Goal: Information Seeking & Learning: Find contact information

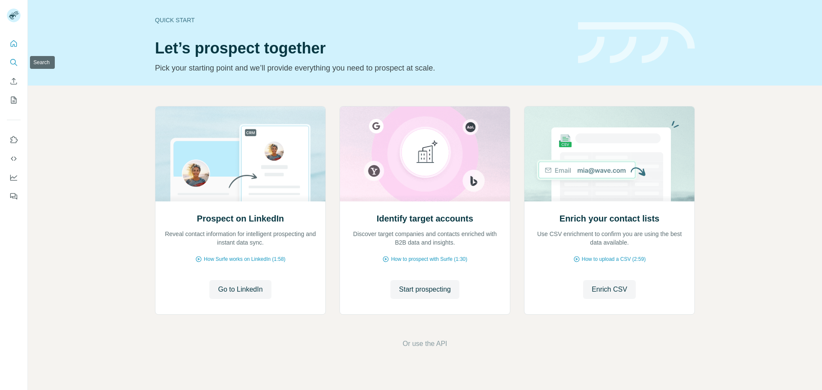
click at [12, 61] on icon "Search" at bounding box center [13, 62] width 9 height 9
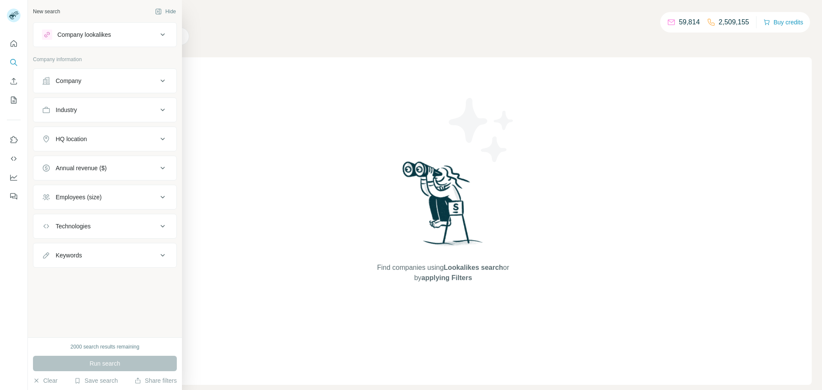
click at [109, 86] on button "Company" at bounding box center [104, 81] width 143 height 21
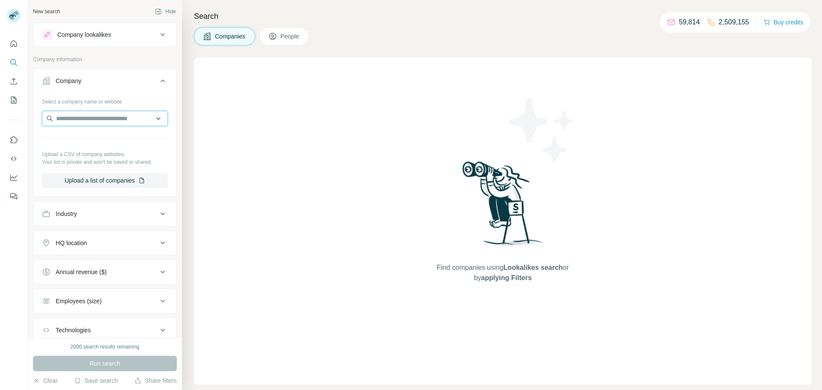
click at [116, 117] on input "text" at bounding box center [105, 118] width 126 height 15
drag, startPoint x: 121, startPoint y: 113, endPoint x: 86, endPoint y: 118, distance: 35.1
click at [86, 118] on input "**********" at bounding box center [105, 118] width 126 height 15
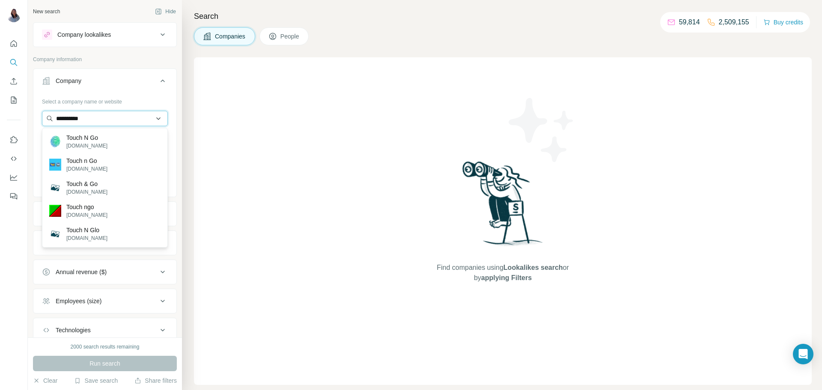
drag, startPoint x: 117, startPoint y: 125, endPoint x: 110, endPoint y: 118, distance: 9.7
click at [114, 123] on input "**********" at bounding box center [105, 118] width 126 height 15
drag, startPoint x: 110, startPoint y: 118, endPoint x: 8, endPoint y: 110, distance: 103.1
click at [8, 110] on div "**********" at bounding box center [411, 195] width 822 height 390
paste input "*********"
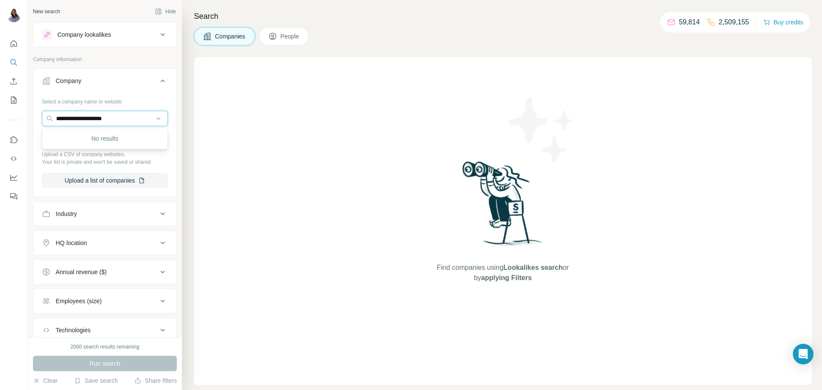
drag, startPoint x: 134, startPoint y: 119, endPoint x: 0, endPoint y: 108, distance: 134.5
click at [0, 108] on div "**********" at bounding box center [411, 195] width 822 height 390
paste input "text"
type input "**********"
click at [97, 144] on p "[DOMAIN_NAME]" at bounding box center [86, 146] width 41 height 8
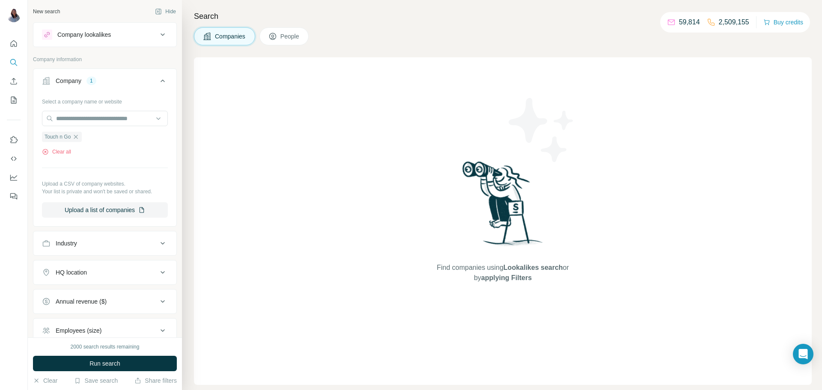
click at [289, 33] on span "People" at bounding box center [290, 36] width 20 height 9
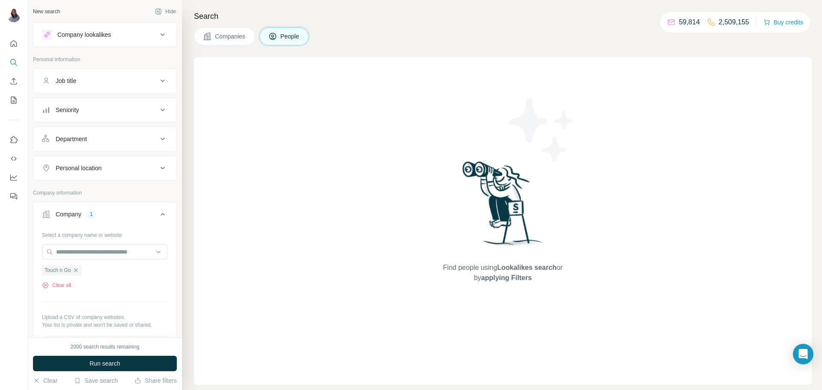
click at [145, 77] on div "Job title" at bounding box center [100, 81] width 116 height 9
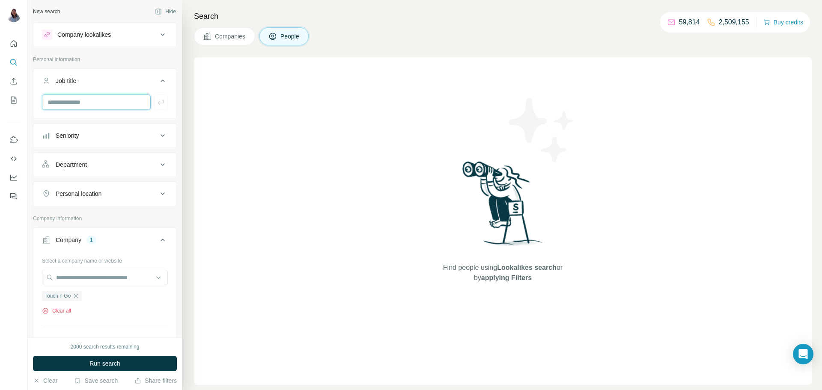
click at [116, 104] on input "text" at bounding box center [96, 102] width 109 height 15
click at [159, 135] on icon at bounding box center [163, 136] width 10 height 10
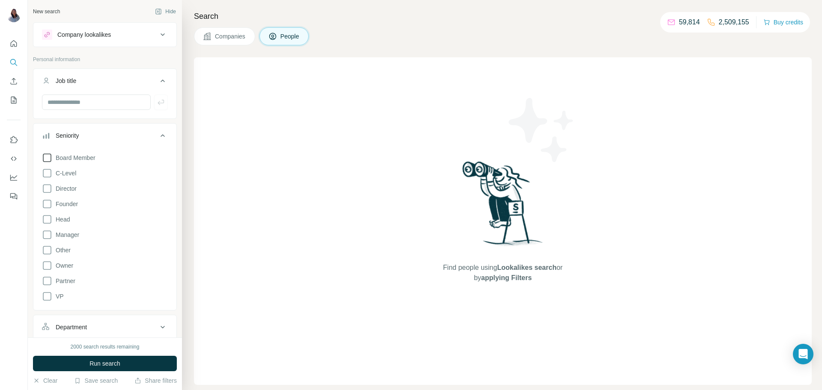
click at [55, 160] on span "Board Member" at bounding box center [73, 158] width 43 height 9
click at [51, 174] on icon at bounding box center [47, 173] width 9 height 9
click at [48, 188] on icon at bounding box center [47, 189] width 10 height 10
click at [48, 208] on icon at bounding box center [47, 204] width 10 height 10
click at [50, 224] on icon at bounding box center [47, 219] width 10 height 10
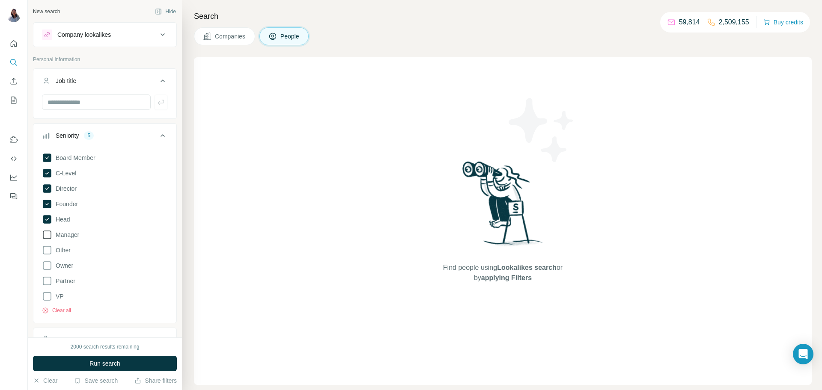
click at [54, 237] on span "Manager" at bounding box center [65, 235] width 27 height 9
click at [102, 363] on span "Run search" at bounding box center [104, 364] width 31 height 9
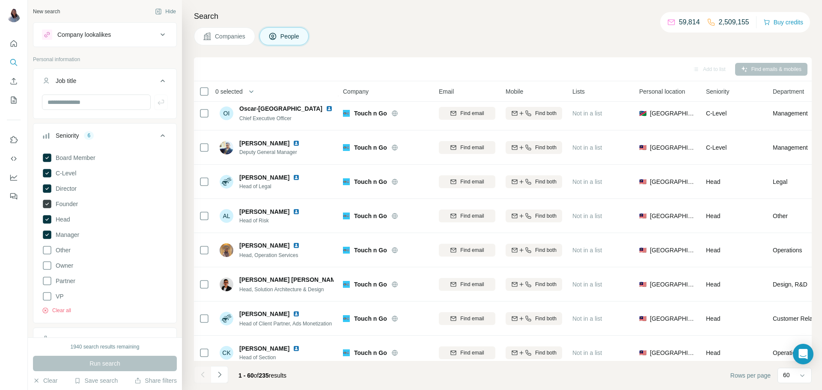
scroll to position [211, 0]
click at [49, 235] on icon at bounding box center [47, 235] width 9 height 9
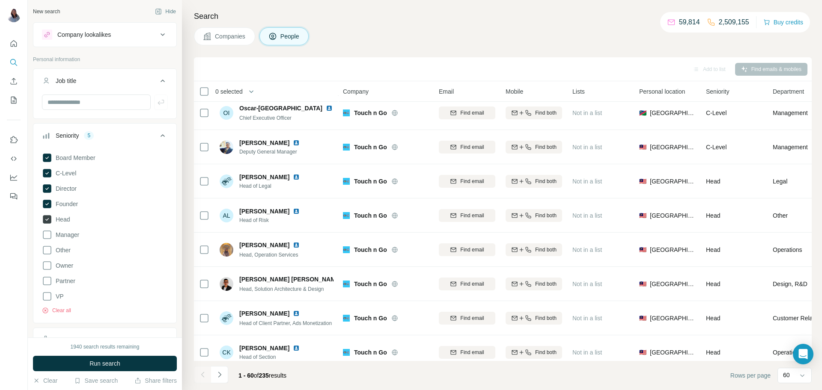
click at [48, 218] on icon at bounding box center [47, 219] width 9 height 9
click at [108, 363] on span "Run search" at bounding box center [104, 364] width 31 height 9
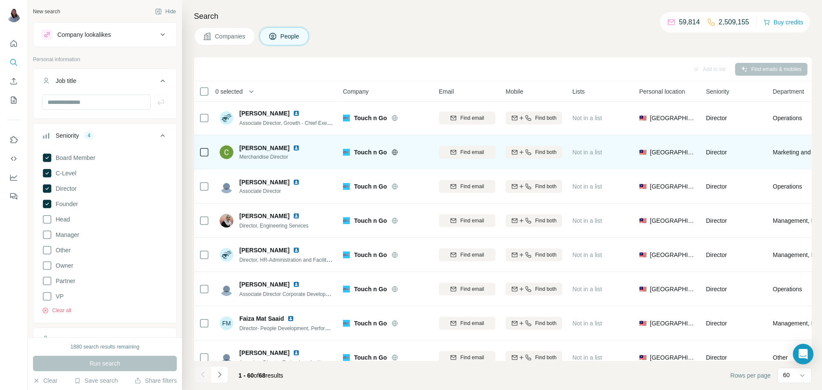
scroll to position [554, 0]
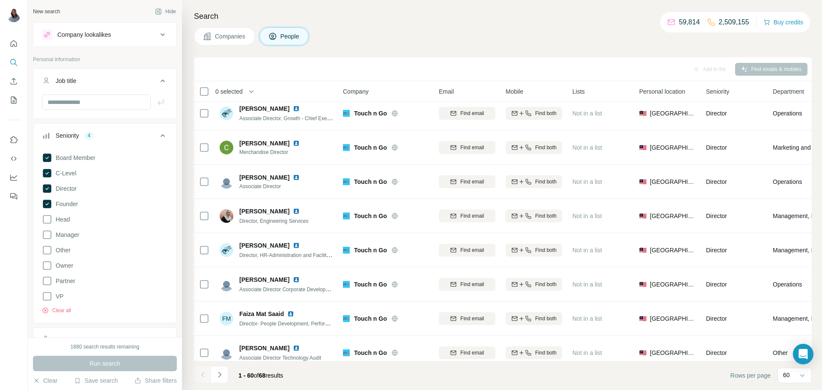
click at [505, 25] on div "Search Companies People Add to list Find emails & mobiles 0 selected People Com…" at bounding box center [502, 195] width 640 height 390
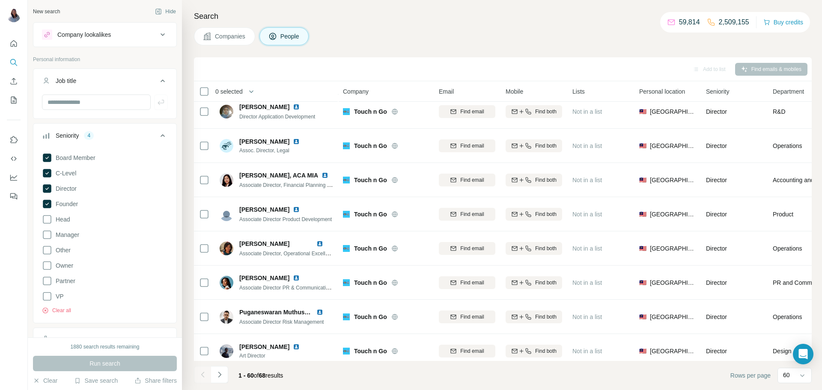
scroll to position [1796, 0]
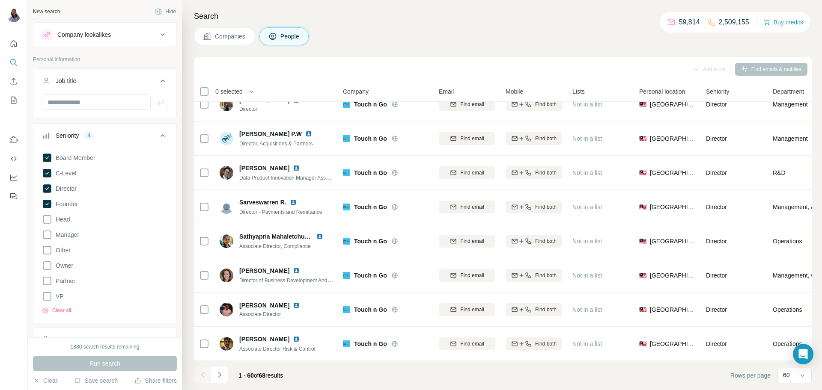
click at [528, 27] on div "Search Companies People Add to list Find emails & mobiles 0 selected People Com…" at bounding box center [502, 195] width 640 height 390
click at [461, 21] on div "Search Companies People Add to list Find emails & mobiles 0 selected People Com…" at bounding box center [502, 195] width 640 height 390
click at [486, 8] on div "Search Companies People Add to list Find emails & mobiles 0 selected People Com…" at bounding box center [502, 195] width 640 height 390
click at [498, 16] on h4 "Search" at bounding box center [503, 16] width 618 height 12
click at [353, 30] on div "Companies People" at bounding box center [503, 36] width 618 height 18
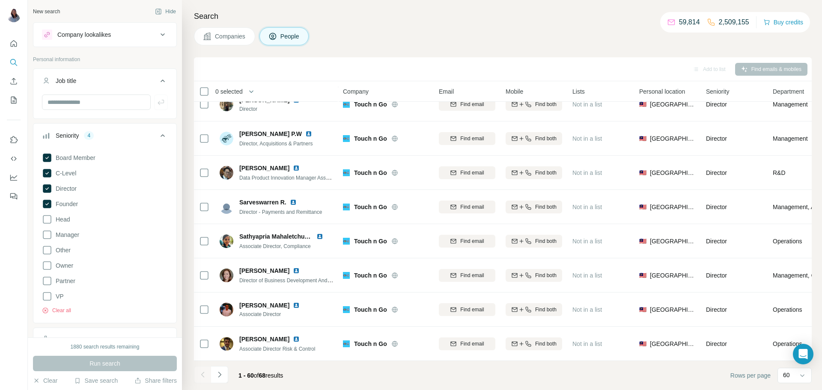
click at [266, 13] on h4 "Search" at bounding box center [503, 16] width 618 height 12
click at [498, 29] on div "Companies People" at bounding box center [503, 36] width 618 height 18
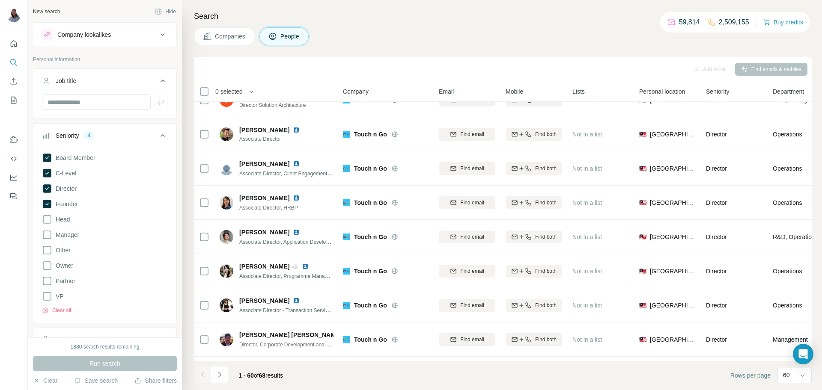
scroll to position [908, 0]
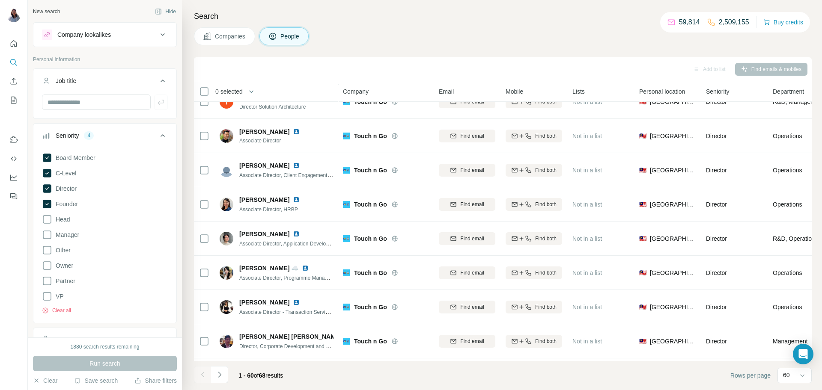
click at [500, 20] on h4 "Search" at bounding box center [503, 16] width 618 height 12
click at [306, 58] on div "Add to list Find emails & mobiles" at bounding box center [503, 69] width 618 height 24
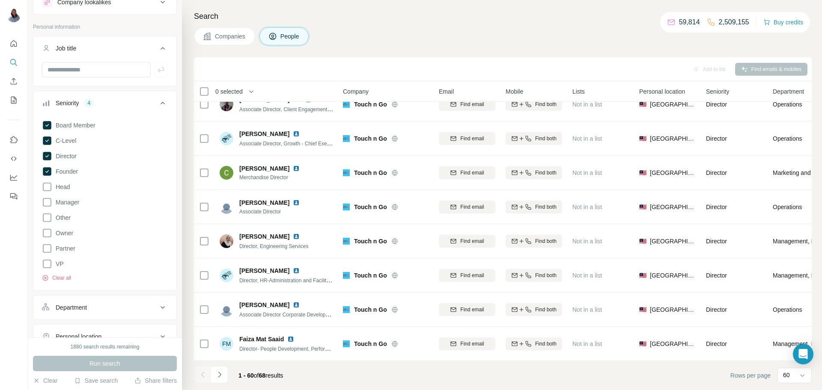
scroll to position [0, 0]
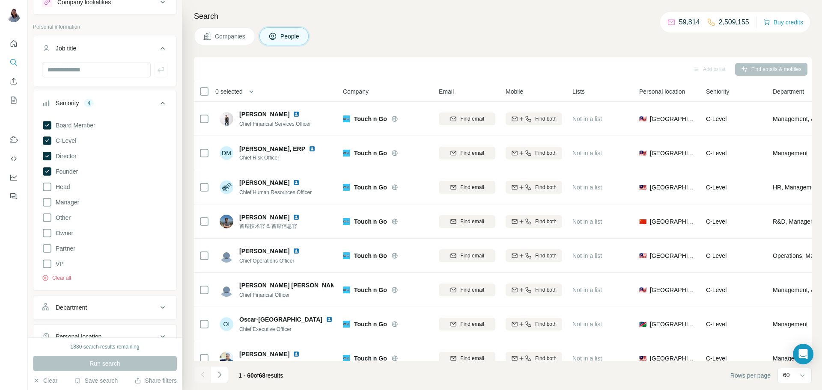
click at [477, 34] on div "Companies People" at bounding box center [503, 36] width 618 height 18
drag, startPoint x: 50, startPoint y: 128, endPoint x: 51, endPoint y: 133, distance: 5.2
click at [51, 128] on icon at bounding box center [47, 125] width 9 height 9
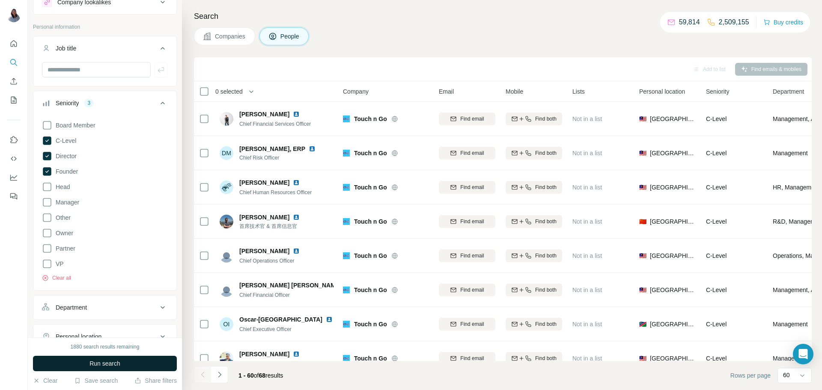
click at [106, 362] on span "Run search" at bounding box center [104, 364] width 31 height 9
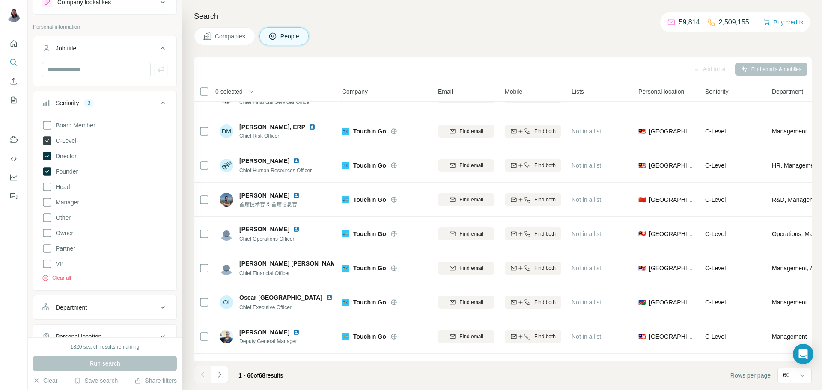
scroll to position [22, 0]
click at [44, 172] on icon at bounding box center [47, 171] width 9 height 9
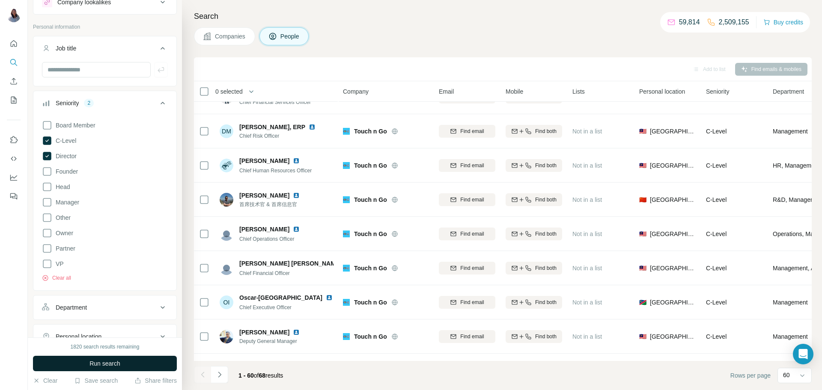
click at [99, 365] on span "Run search" at bounding box center [104, 364] width 31 height 9
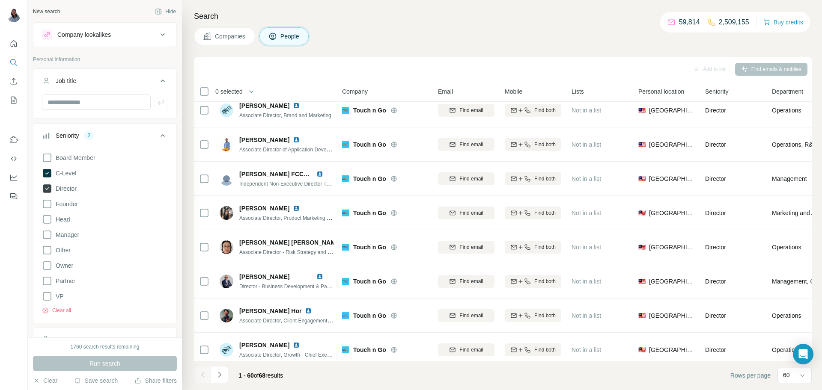
click at [48, 185] on icon at bounding box center [47, 189] width 9 height 9
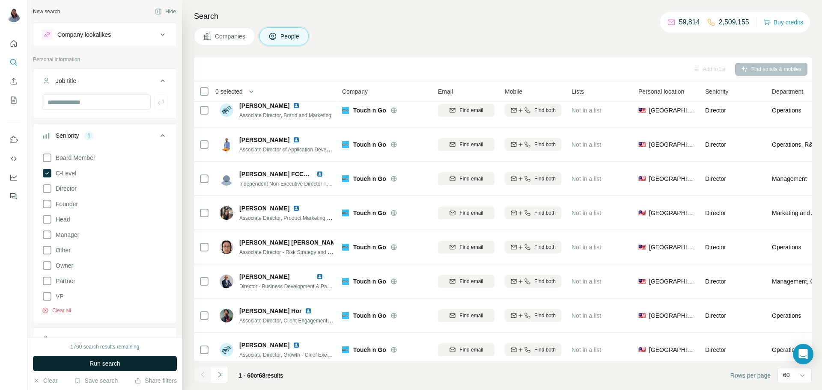
click at [100, 366] on span "Run search" at bounding box center [104, 364] width 31 height 9
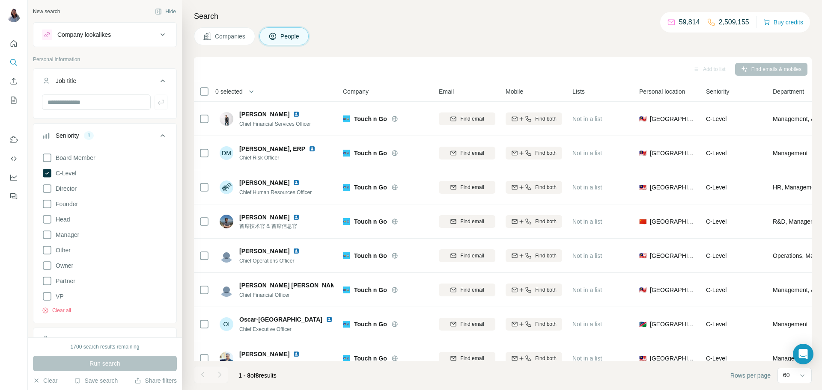
click at [515, 31] on div "Companies People" at bounding box center [503, 36] width 618 height 18
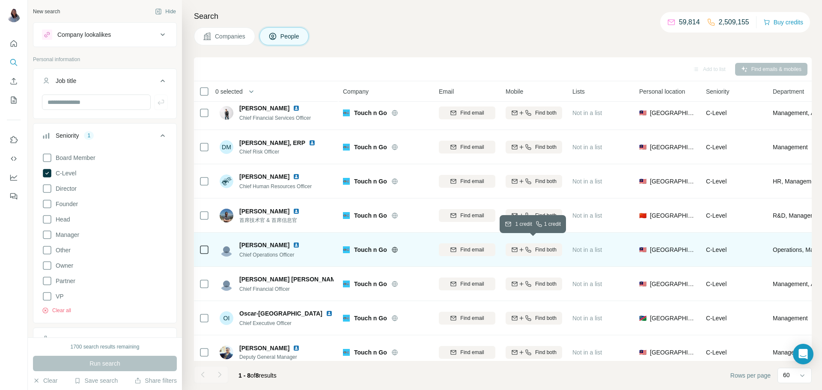
scroll to position [5, 0]
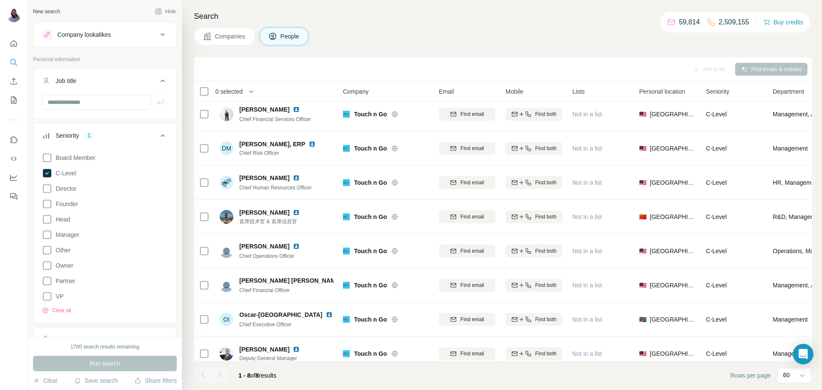
click at [491, 45] on div "Search Companies People Add to list Find emails & mobiles 0 selected People Com…" at bounding box center [502, 195] width 640 height 390
click at [413, 19] on h4 "Search" at bounding box center [503, 16] width 618 height 12
click at [485, 23] on div "Search Companies People Add to list Find emails & mobiles 0 selected People Com…" at bounding box center [502, 195] width 640 height 390
click at [497, 24] on div "Search Companies People Add to list Find emails & mobiles 0 selected People Com…" at bounding box center [502, 195] width 640 height 390
click at [516, 23] on div "Search Companies People Add to list Find emails & mobiles 0 selected People Com…" at bounding box center [502, 195] width 640 height 390
